Goal: Task Accomplishment & Management: Use online tool/utility

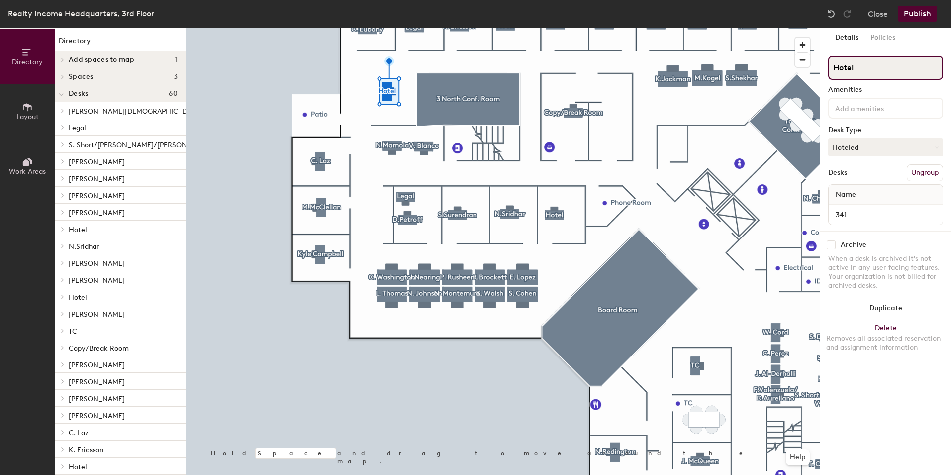
click at [903, 65] on input "Hotel" at bounding box center [885, 68] width 115 height 24
type input "H"
type input "[PERSON_NAME]"
click at [903, 147] on button "Hoteled" at bounding box center [885, 147] width 115 height 18
click at [867, 180] on div "Assigned" at bounding box center [879, 178] width 100 height 15
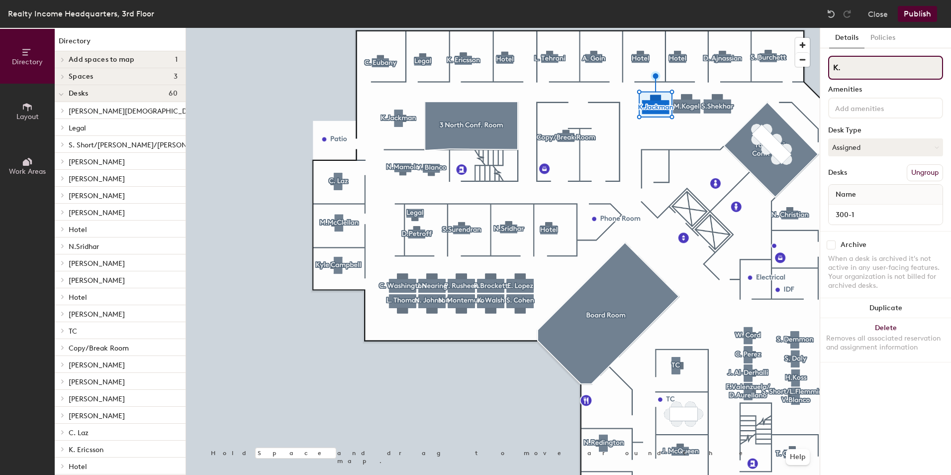
type input "K"
type input "Hotel"
click at [878, 148] on button "Assigned" at bounding box center [885, 147] width 115 height 18
click at [862, 203] on div "Hoteled" at bounding box center [879, 208] width 100 height 15
click at [919, 8] on button "Publish" at bounding box center [917, 14] width 39 height 16
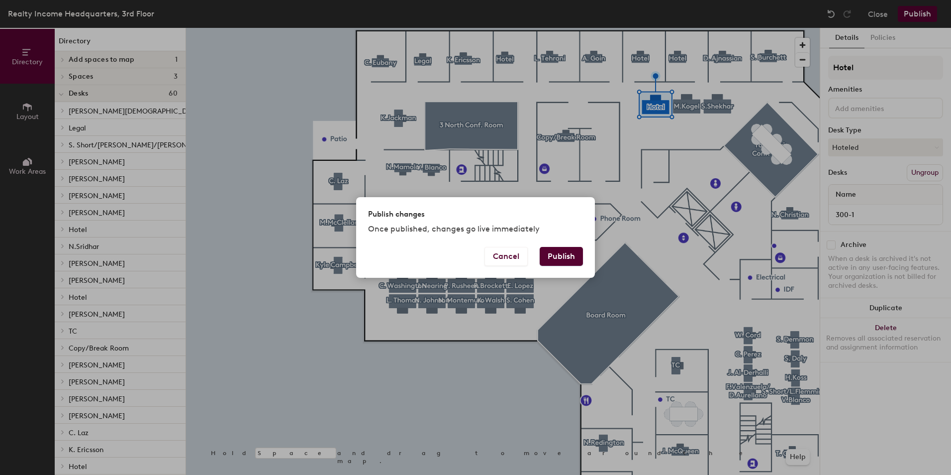
click at [575, 262] on button "Publish" at bounding box center [561, 256] width 43 height 19
